Goal: Task Accomplishment & Management: Manage account settings

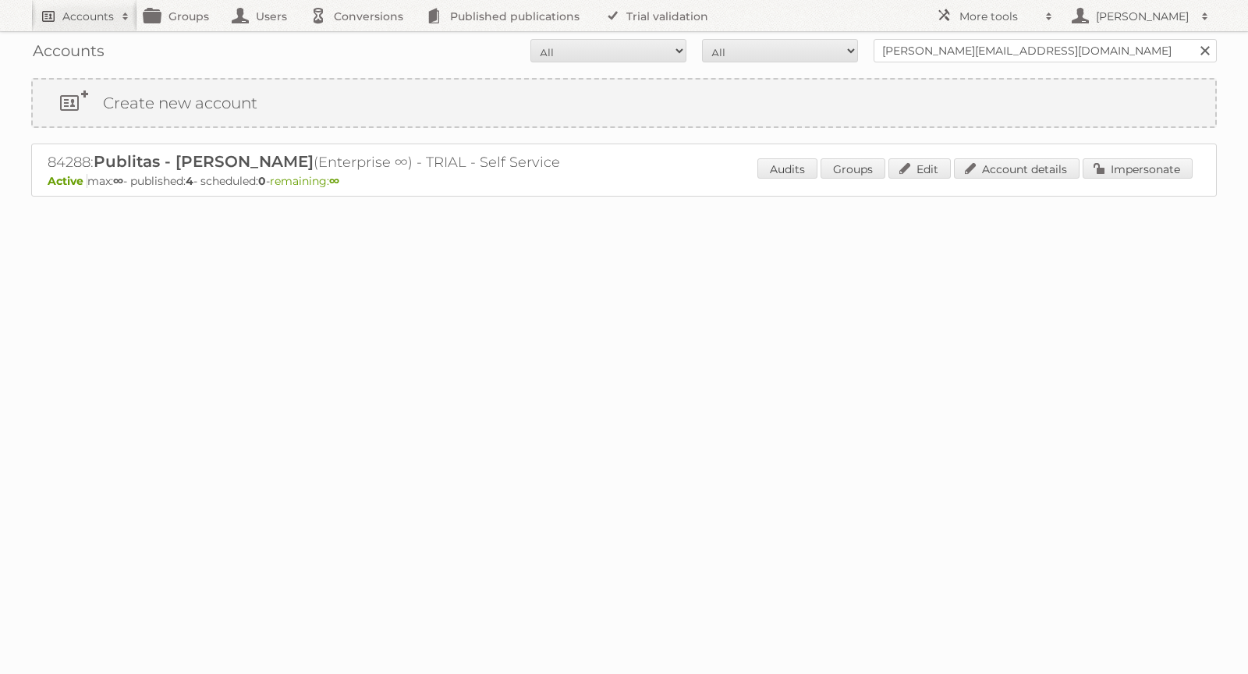
click at [98, 19] on h2 "Accounts" at bounding box center [87, 17] width 51 height 16
paste input"] "riley.iris@spanishpeaks.com"
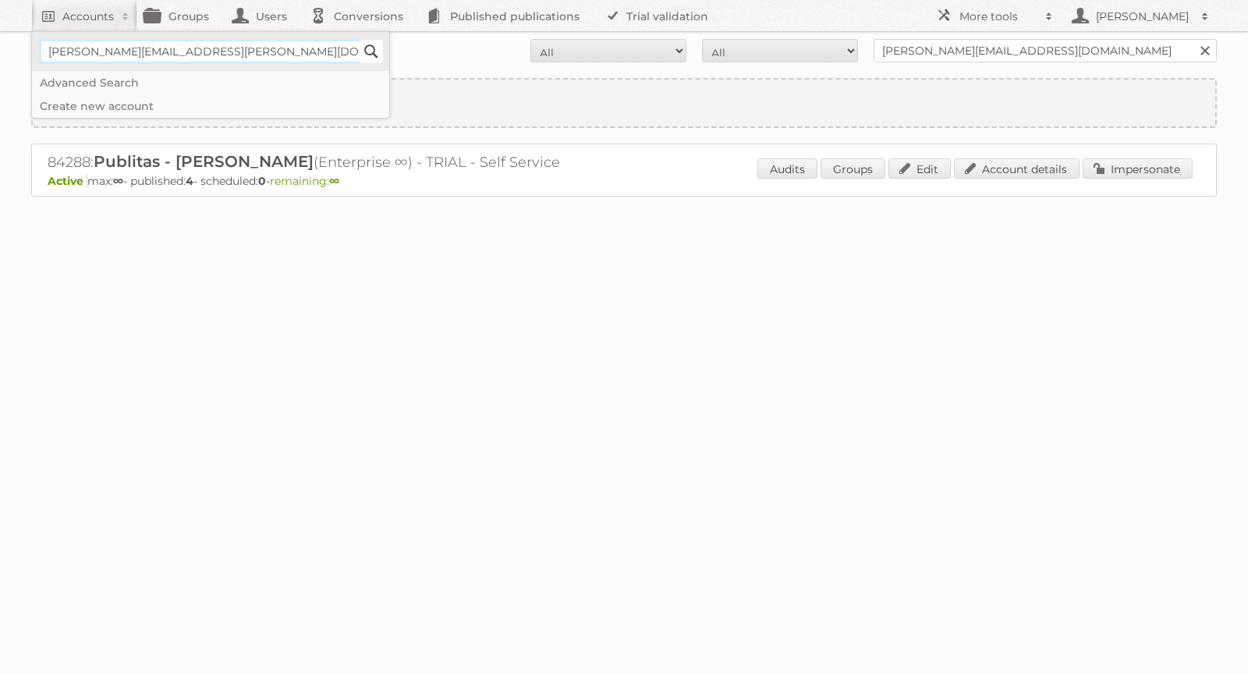
type input"] "riley.iris@spanishpeaks.com"
click at [375, 44] on input "Search" at bounding box center [371, 51] width 23 height 23
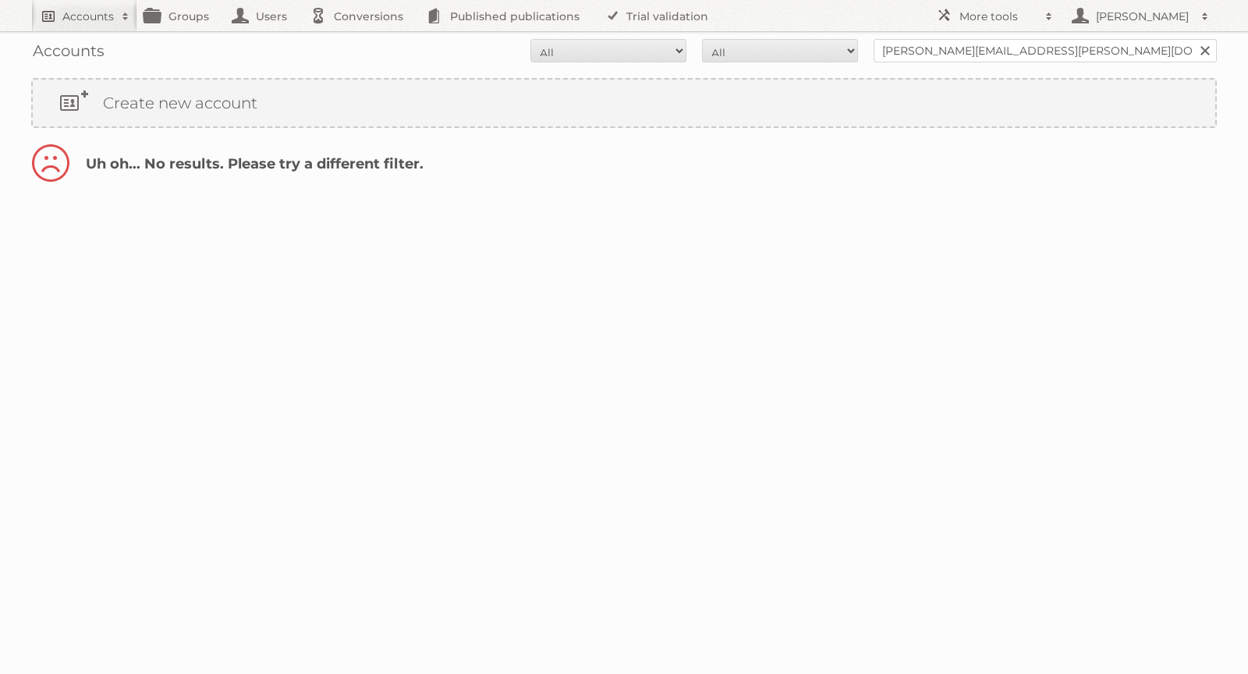
click at [80, 12] on h2 "Accounts" at bounding box center [87, 17] width 51 height 16
paste input"] "[PERSON_NAME][EMAIL_ADDRESS][PERSON_NAME][DOMAIN_NAME]"
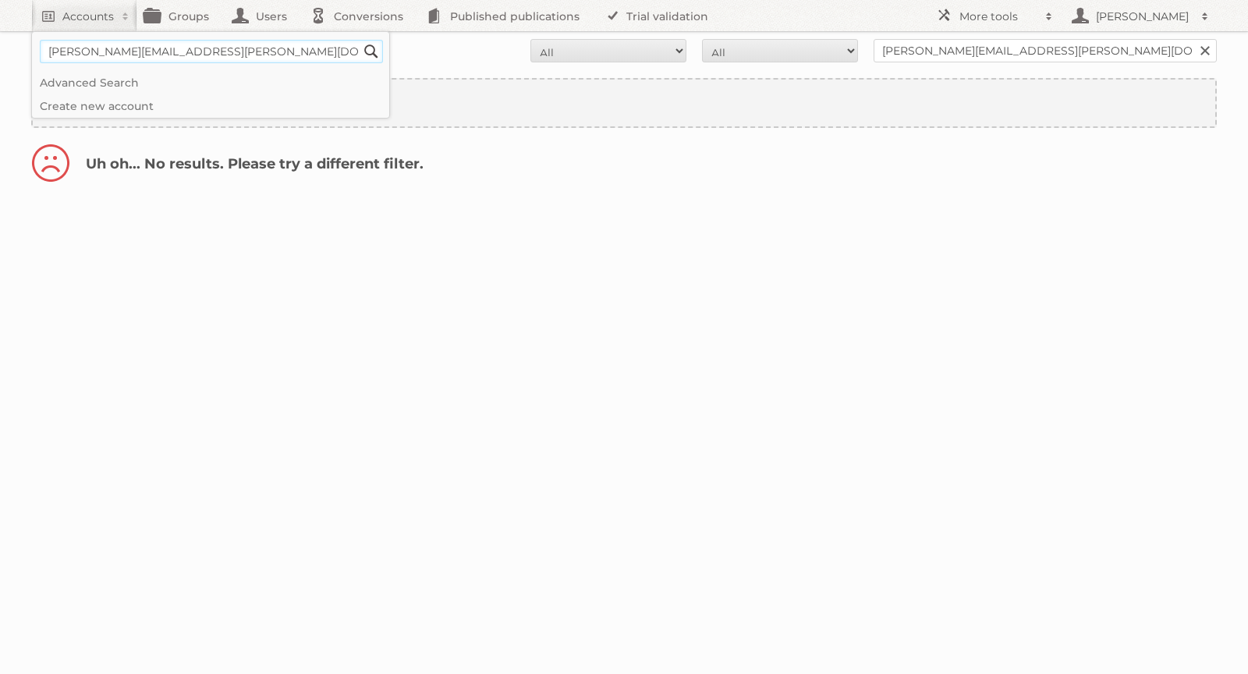
drag, startPoint x: 98, startPoint y: 51, endPoint x: 23, endPoint y: 50, distance: 74.9
click at [23, 50] on body "Accounts riley.iris@spanishpeaks.com Search Advanced Search Create new account …" at bounding box center [624, 337] width 1248 height 674
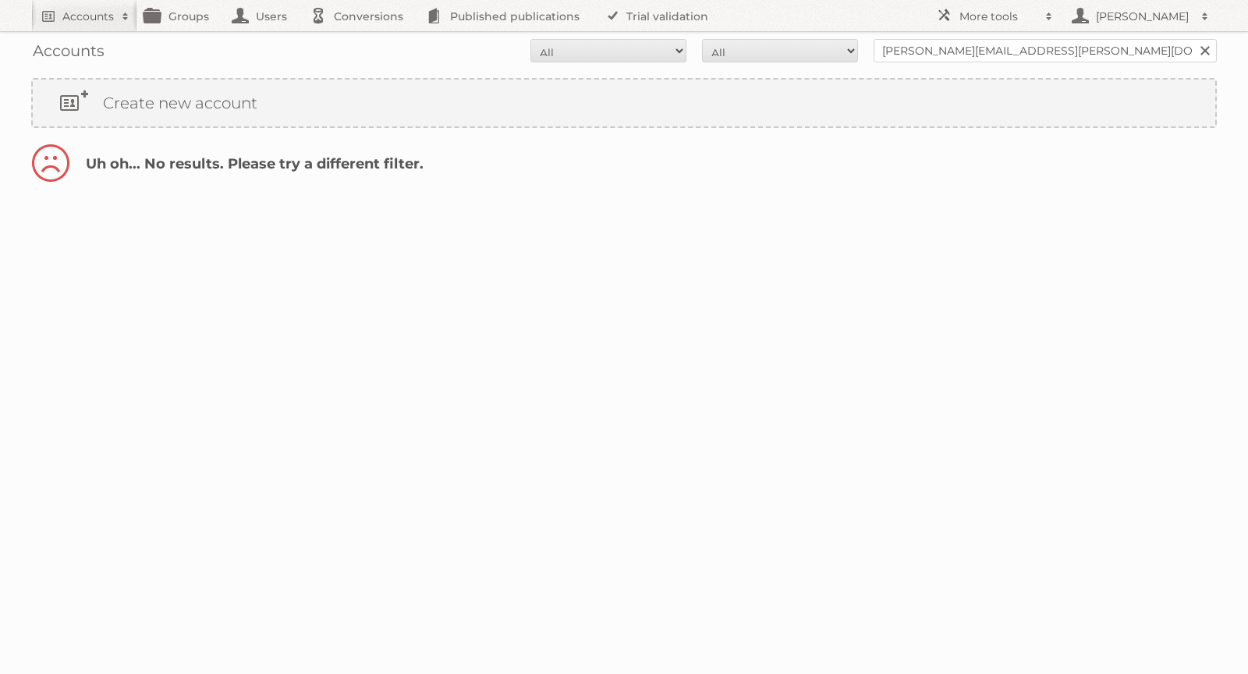
type input"] "spanishpeaks.com"
click at [105, 10] on h2 "Accounts" at bounding box center [87, 17] width 51 height 16
click at [371, 52] on input "Search" at bounding box center [371, 51] width 23 height 23
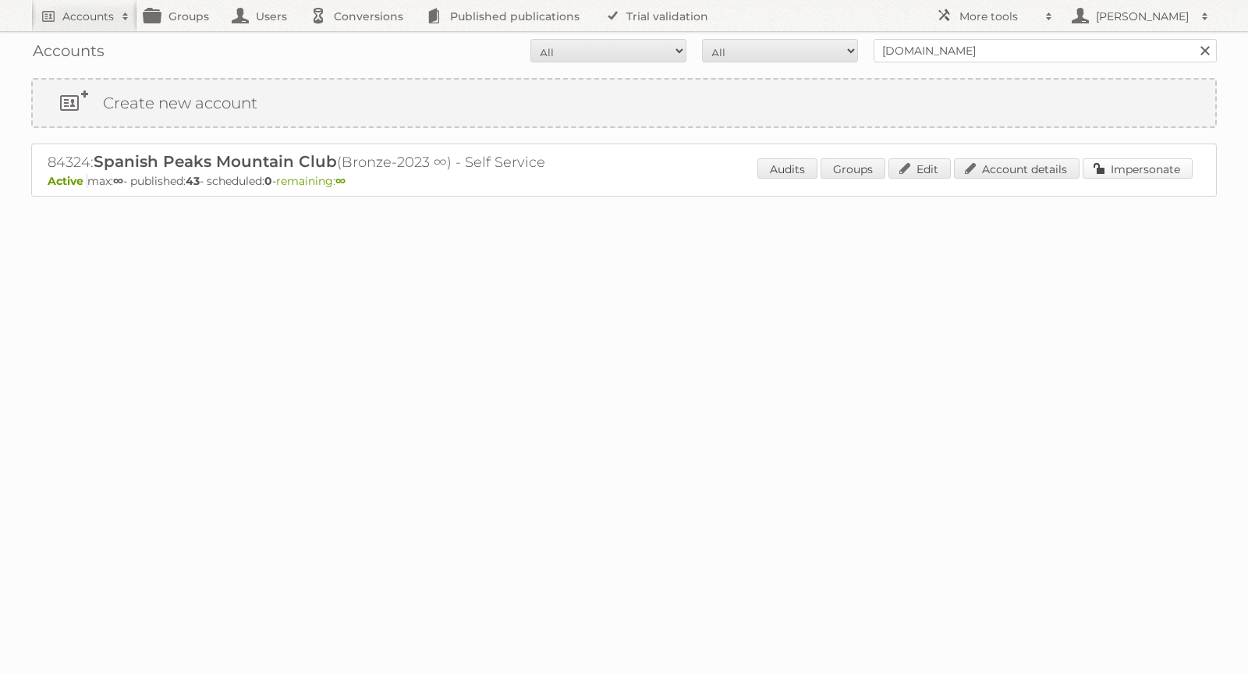
click at [1120, 169] on link "Impersonate" at bounding box center [1138, 168] width 110 height 20
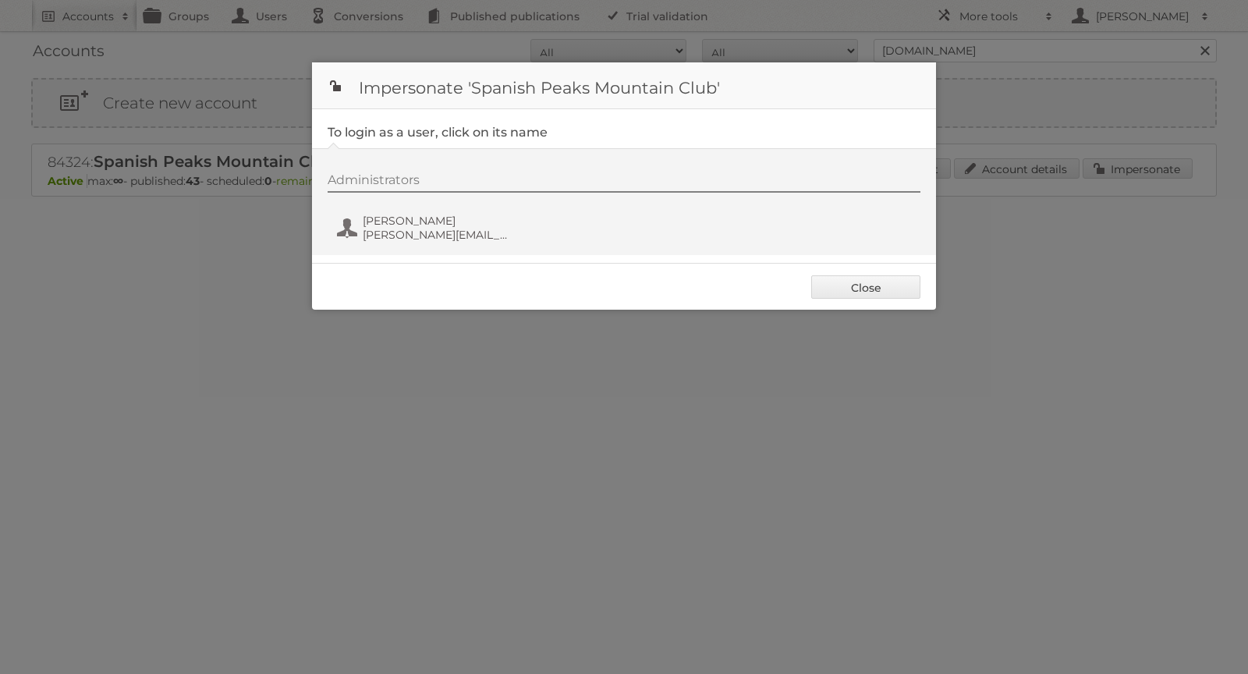
click at [424, 243] on div "Administrators Caroline Irvin caroline.irvin@spanishpeaks.com" at bounding box center [632, 209] width 609 height 75
click at [417, 235] on span "caroline.irvin@spanishpeaks.com" at bounding box center [438, 235] width 151 height 14
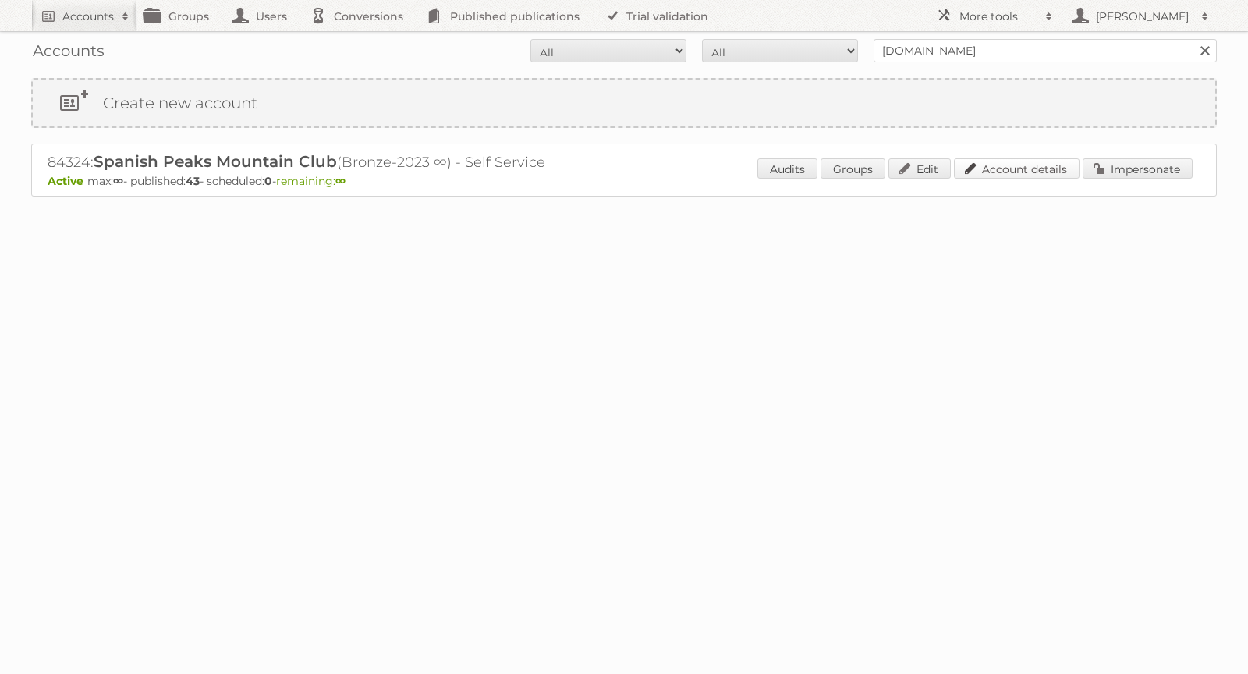
click at [1032, 161] on link "Account details" at bounding box center [1017, 168] width 126 height 20
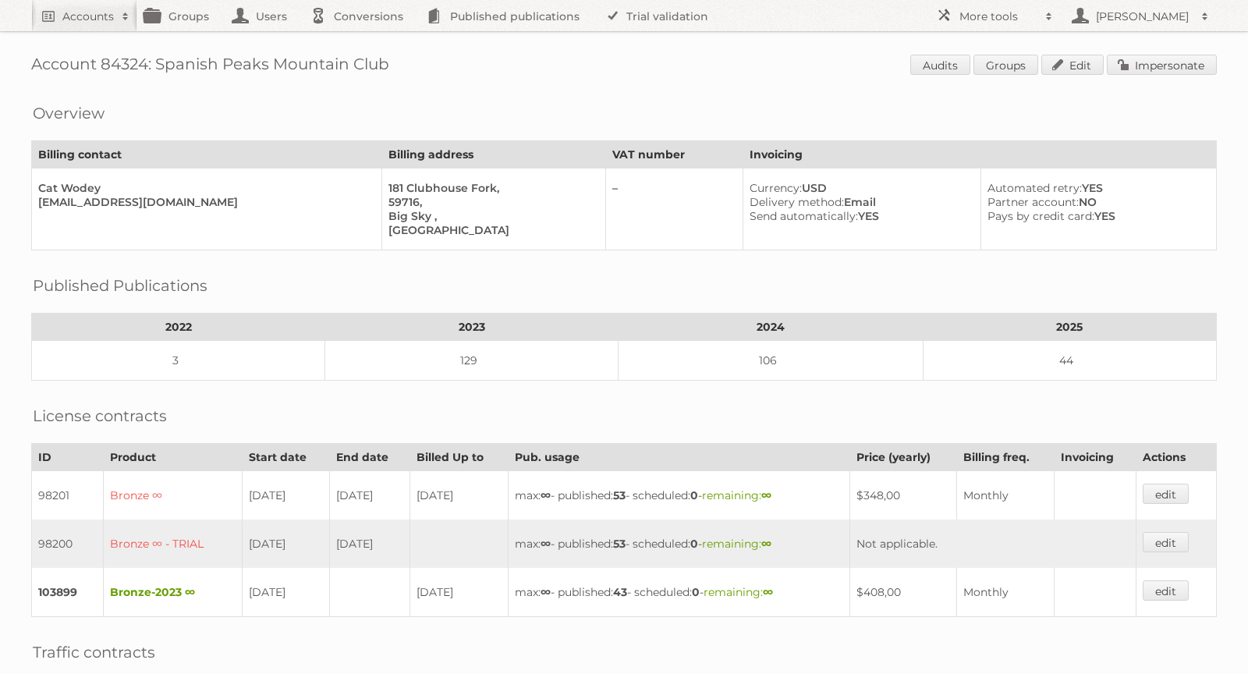
scroll to position [268, 0]
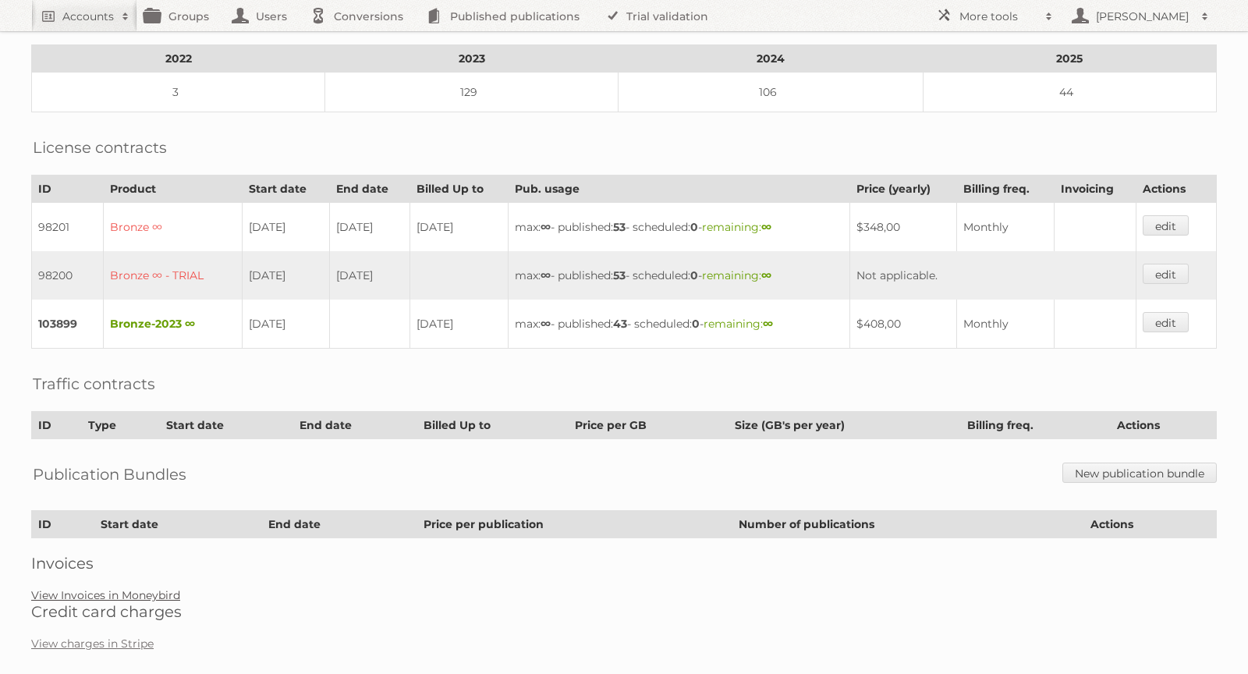
click at [129, 588] on link "View Invoices in Moneybird" at bounding box center [105, 595] width 149 height 14
click at [135, 588] on link "View Invoices in Moneybird" at bounding box center [105, 595] width 149 height 14
click at [127, 637] on link "View charges in Stripe" at bounding box center [92, 644] width 123 height 14
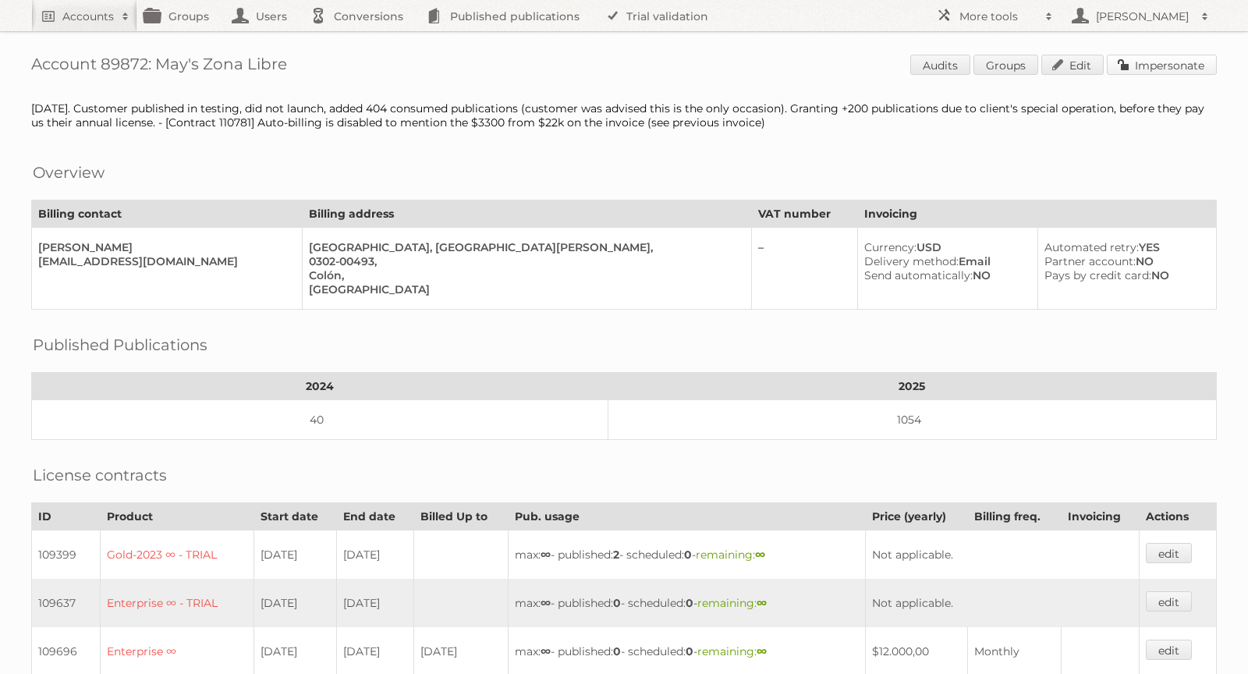
click at [1165, 69] on link "Impersonate" at bounding box center [1162, 65] width 110 height 20
